Goal: Contribute content

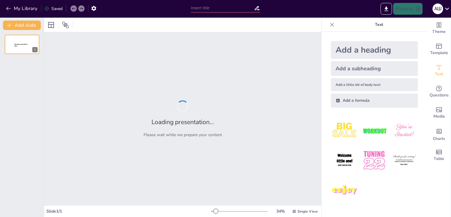
type input "Стиснення даних без втрат: Основи та переваги"
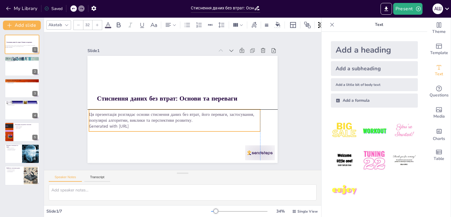
drag, startPoint x: 164, startPoint y: 122, endPoint x: 161, endPoint y: 127, distance: 5.7
click at [160, 127] on p "Generated with [URL]" at bounding box center [157, 92] width 6 height 171
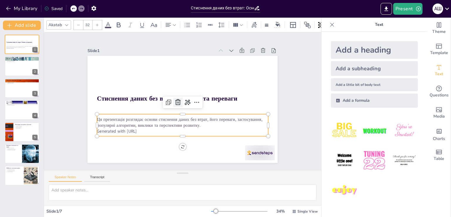
click at [180, 100] on icon at bounding box center [185, 97] width 10 height 10
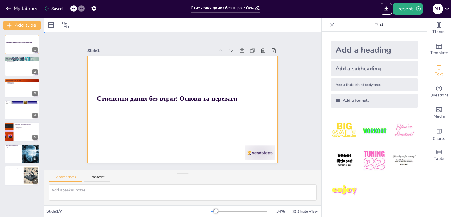
click at [164, 124] on div at bounding box center [181, 93] width 208 height 144
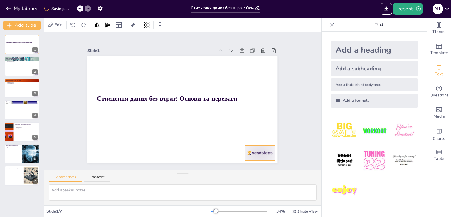
click at [212, 177] on div at bounding box center [196, 193] width 31 height 32
click at [104, 72] on icon at bounding box center [100, 68] width 7 height 7
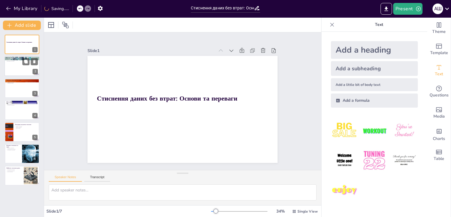
click at [16, 68] on div at bounding box center [21, 66] width 35 height 20
type textarea "Стиснення даних без втрат - це техніка, що дозволяє зменшити обсяг даних без вт…"
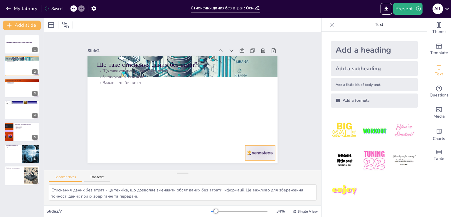
click at [107, 98] on div at bounding box center [90, 86] width 33 height 26
click at [201, 18] on icon at bounding box center [197, 14] width 8 height 8
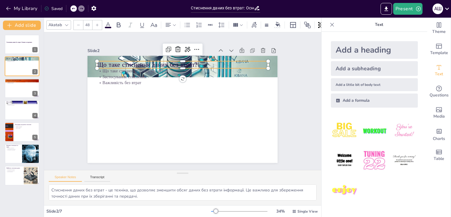
click at [132, 63] on p "Що таке стиснення даних без втрат?" at bounding box center [204, 72] width 144 height 108
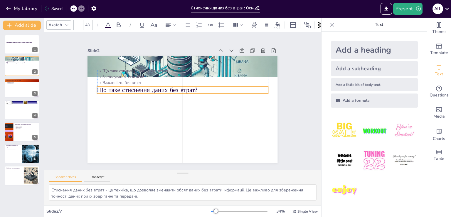
drag, startPoint x: 112, startPoint y: 62, endPoint x: 113, endPoint y: 87, distance: 25.3
click at [113, 87] on p "Що таке стиснення даних без втрат?" at bounding box center [187, 91] width 160 height 78
type input "32"
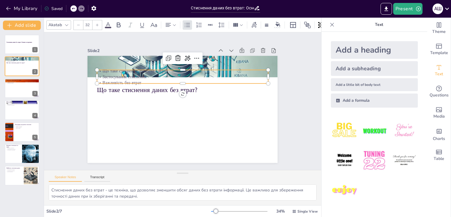
click at [180, 77] on p "Важливість без втрат" at bounding box center [200, 97] width 41 height 169
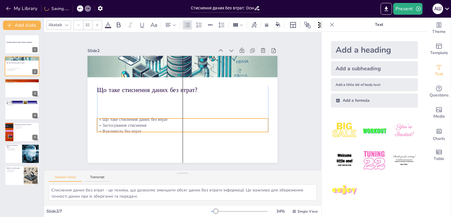
drag, startPoint x: 113, startPoint y: 77, endPoint x: 112, endPoint y: 126, distance: 49.0
click at [118, 126] on div "Що таке стиснення даних без втрат Застосування стиснення Важливість без втрат" at bounding box center [161, 91] width 86 height 164
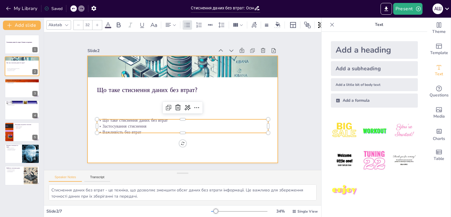
click at [122, 149] on div at bounding box center [188, 94] width 213 height 207
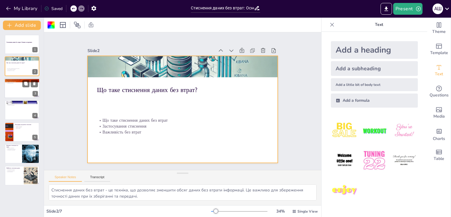
click at [26, 90] on div at bounding box center [21, 88] width 35 height 20
type textarea "Стиснення без втрат має численні переваги, такі як зменшення обсягу даних, що д…"
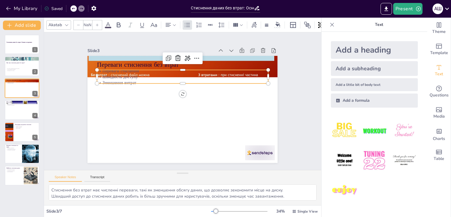
type input "32"
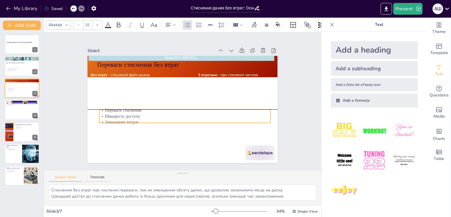
drag, startPoint x: 109, startPoint y: 72, endPoint x: 110, endPoint y: 111, distance: 38.8
click at [195, 113] on p "Швидкість доступу" at bounding box center [198, 98] width 6 height 171
click at [12, 117] on div at bounding box center [21, 110] width 35 height 20
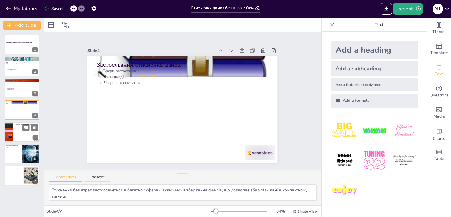
click at [17, 132] on div at bounding box center [21, 132] width 35 height 20
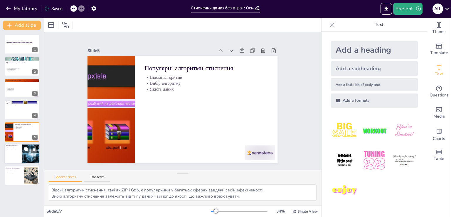
click at [20, 151] on div at bounding box center [21, 154] width 35 height 20
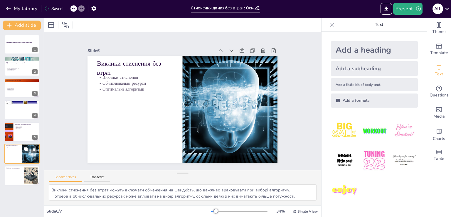
click at [20, 158] on div at bounding box center [21, 154] width 35 height 20
click at [19, 170] on p "Інтеграція технологій" at bounding box center [14, 170] width 16 height 1
type textarea "Перспективи розвитку стиснення даних без втрат є обнадійливими, оскільки нові т…"
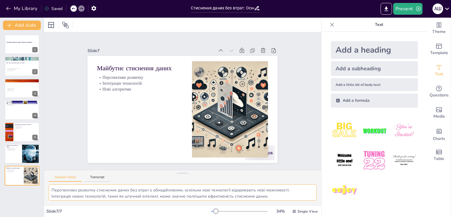
click at [71, 195] on textarea "Перспективи розвитку стиснення даних без втрат є обнадійливими, оскільки нові т…" at bounding box center [183, 192] width 268 height 16
click at [96, 181] on button "Transcript" at bounding box center [97, 178] width 26 height 6
click at [77, 175] on button "Speaker Notes" at bounding box center [65, 178] width 33 height 6
click at [100, 175] on button "Transcript" at bounding box center [97, 178] width 26 height 6
click at [71, 178] on button "Speaker Notes" at bounding box center [65, 178] width 33 height 6
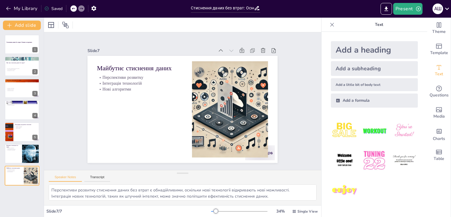
click at [94, 174] on div "Speaker Notes Transcript" at bounding box center [182, 177] width 277 height 14
click at [74, 179] on button "Speaker Notes" at bounding box center [65, 178] width 33 height 6
click at [92, 178] on button "Transcript" at bounding box center [97, 178] width 26 height 6
